Goal: Task Accomplishment & Management: Use online tool/utility

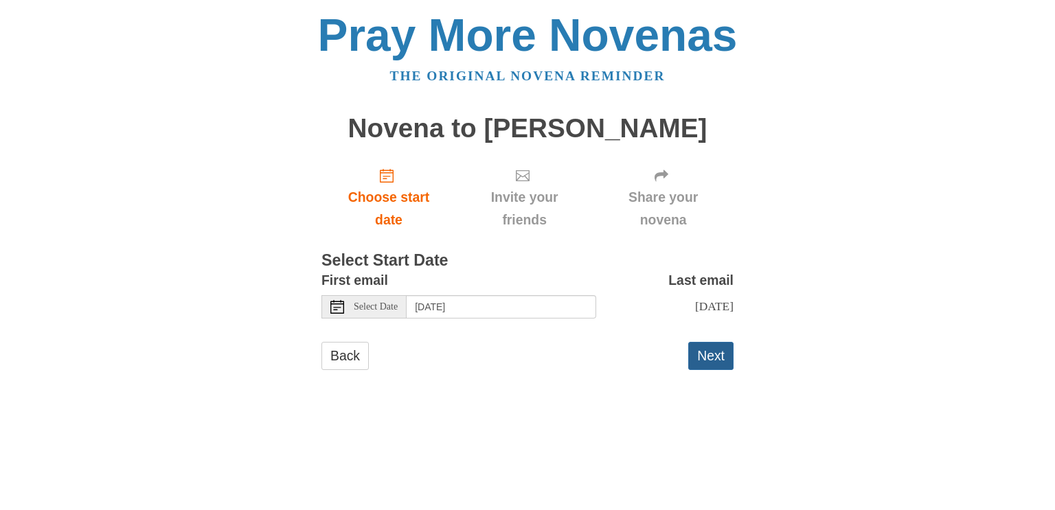
click at [715, 356] on button "Next" at bounding box center [710, 356] width 45 height 28
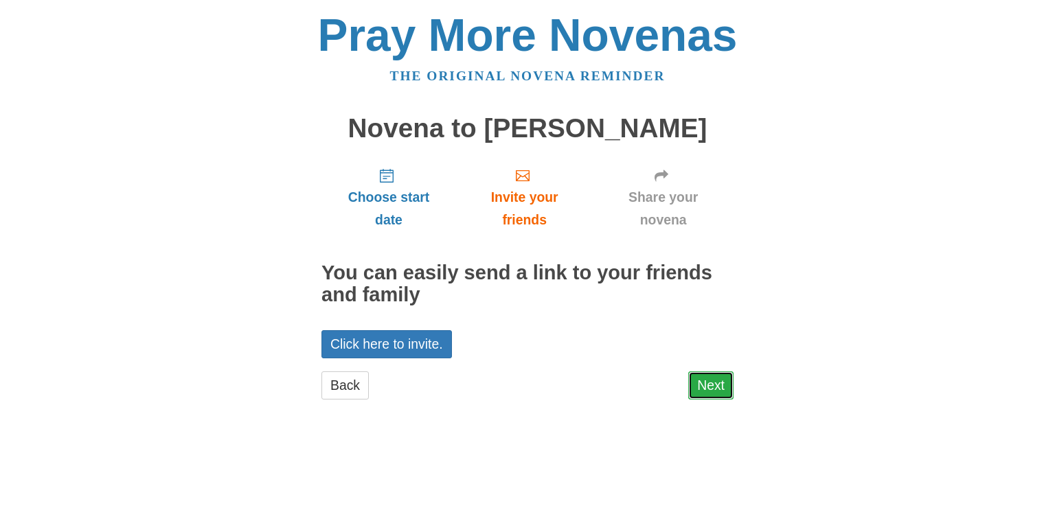
click at [711, 388] on link "Next" at bounding box center [710, 385] width 45 height 28
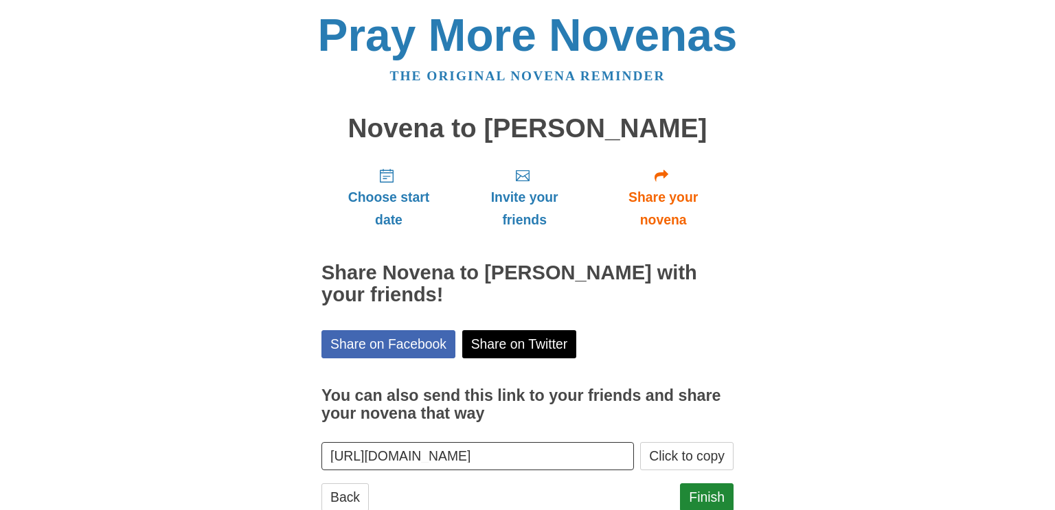
scroll to position [41, 0]
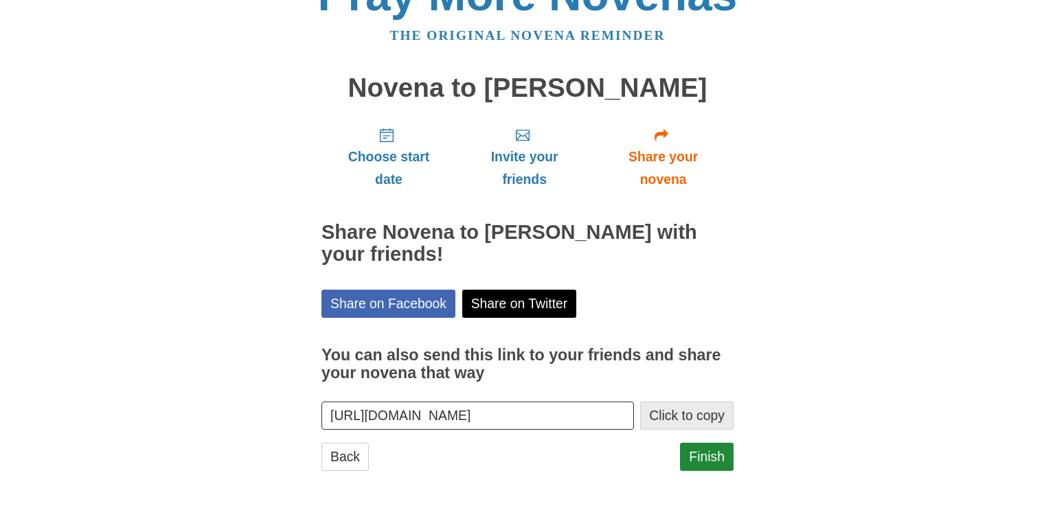
click at [707, 424] on button "Click to copy" at bounding box center [686, 416] width 93 height 28
click at [708, 452] on link "Finish" at bounding box center [707, 457] width 54 height 28
